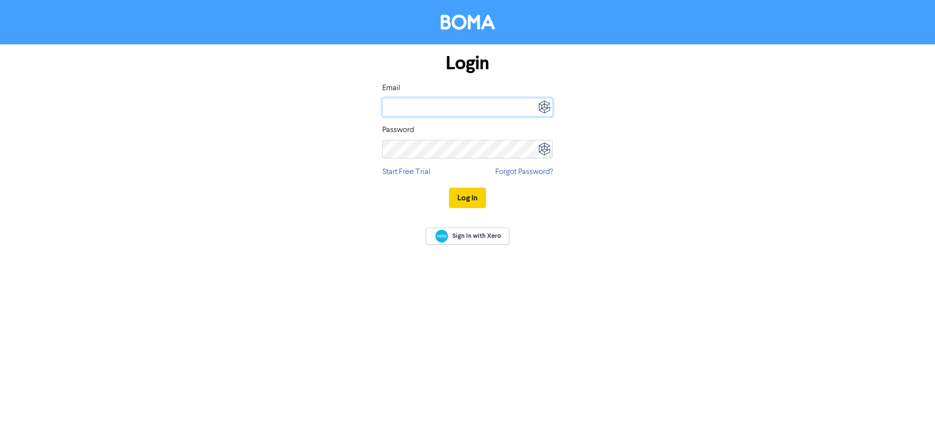
type input "[EMAIL_ADDRESS][DOMAIN_NAME]"
click at [465, 200] on button "Log In" at bounding box center [467, 198] width 37 height 20
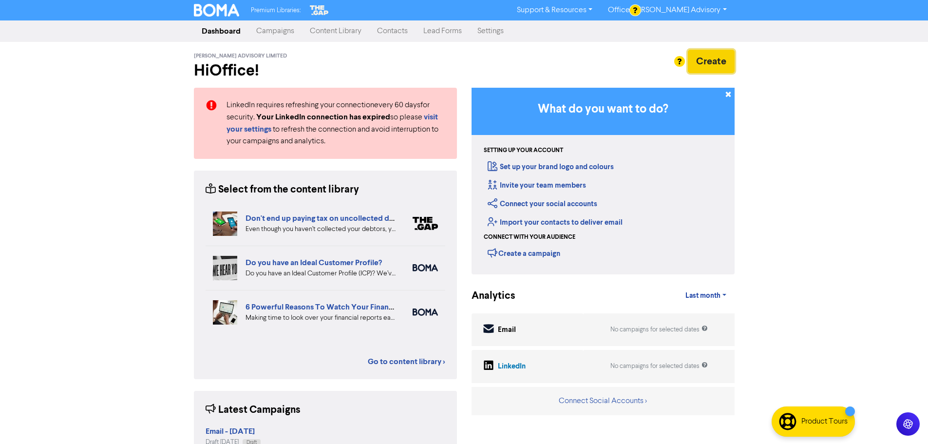
click at [719, 57] on button "Create" at bounding box center [711, 61] width 47 height 23
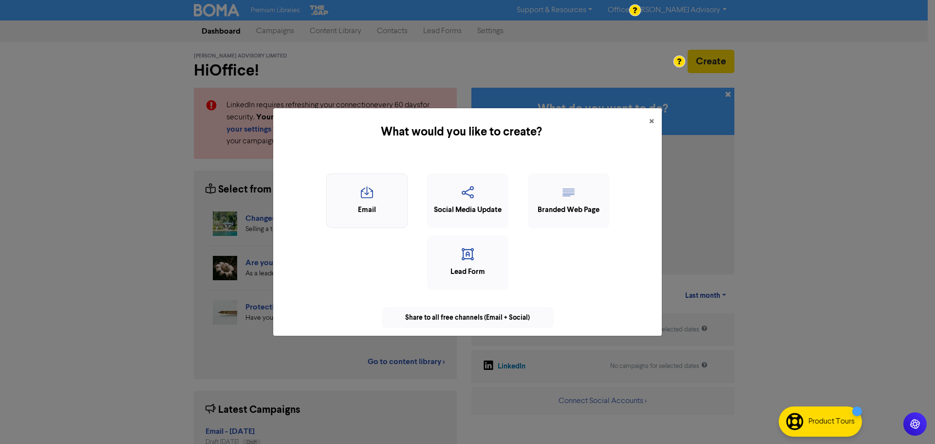
click at [372, 203] on icon "button" at bounding box center [367, 195] width 71 height 19
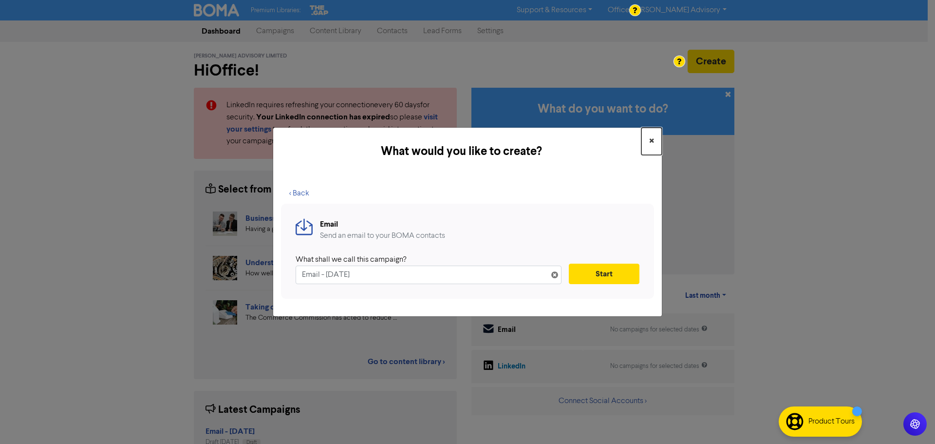
click at [652, 139] on span "×" at bounding box center [651, 141] width 5 height 15
